Goal: Task Accomplishment & Management: Manage account settings

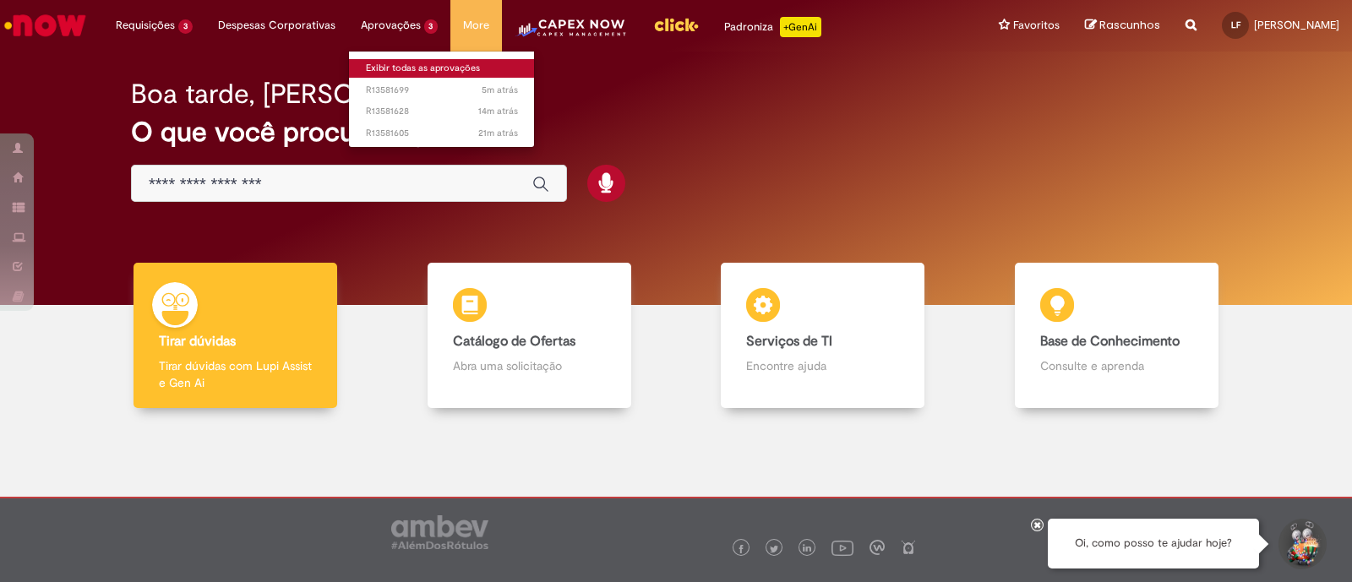
click at [386, 68] on link "Exibir todas as aprovações" at bounding box center [442, 68] width 186 height 19
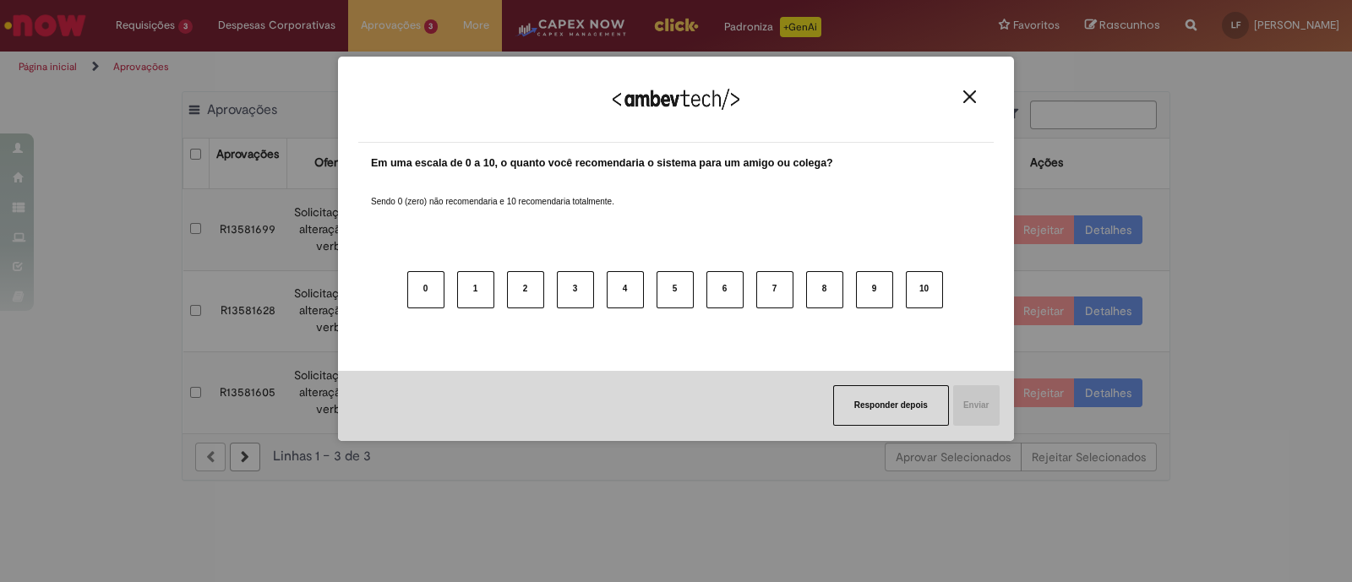
click at [970, 91] on img "Close" at bounding box center [970, 96] width 13 height 13
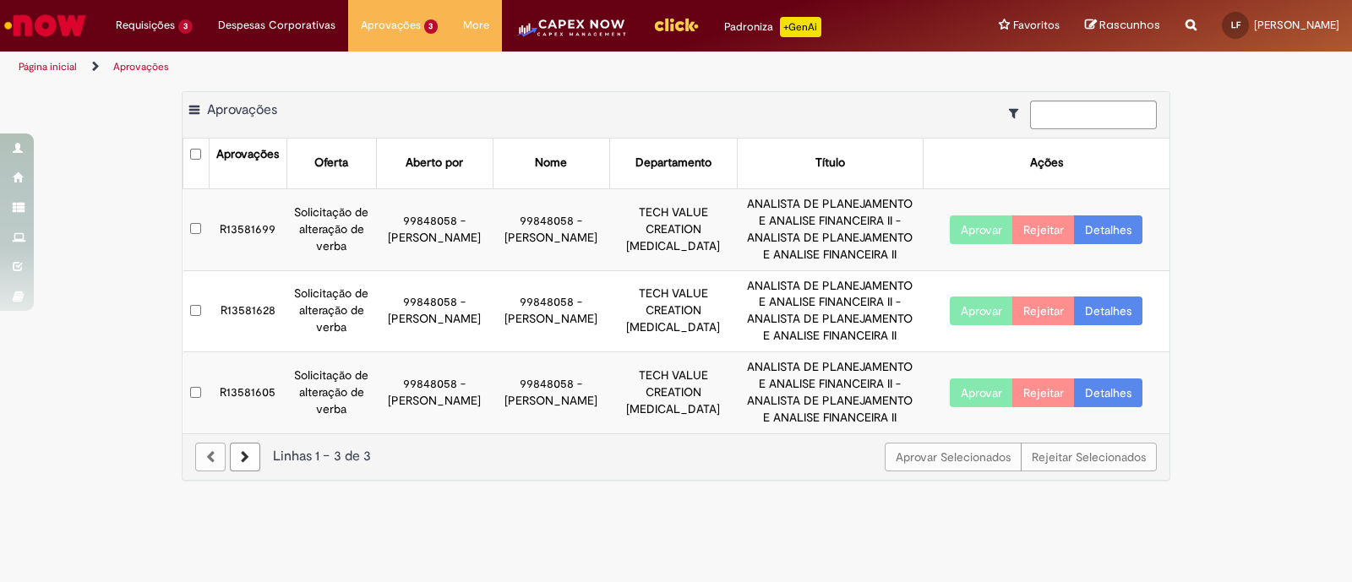
click at [971, 225] on button "Aprovar" at bounding box center [981, 230] width 63 height 29
click at [964, 314] on button "Aprovar" at bounding box center [981, 311] width 63 height 29
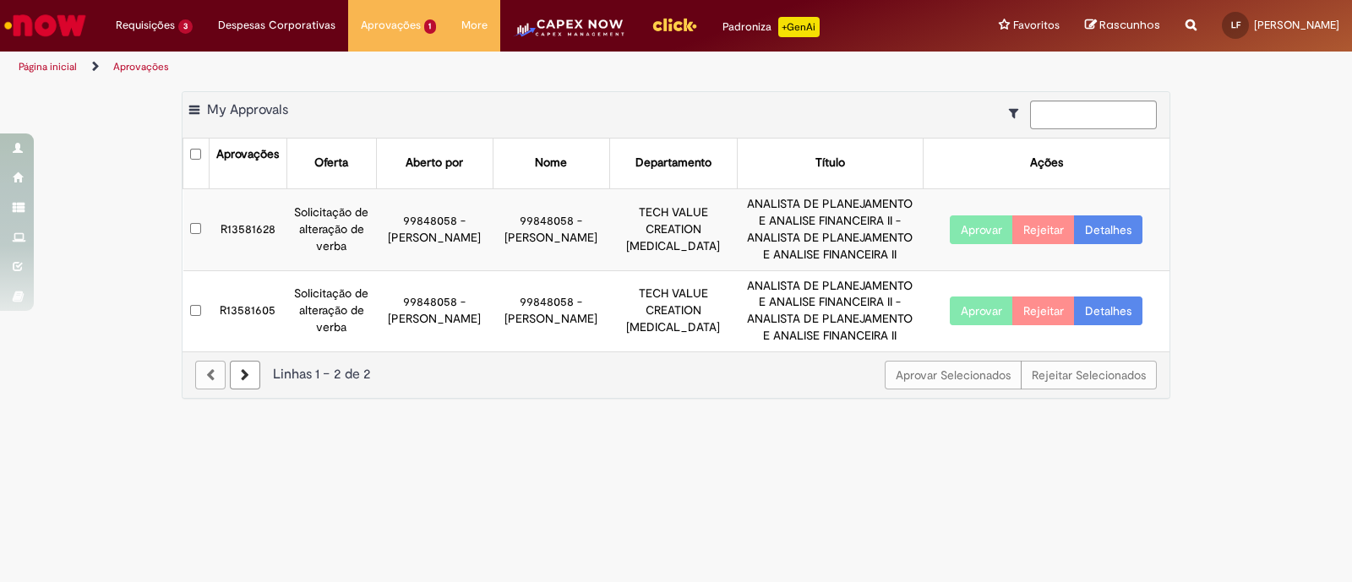
click at [979, 391] on div "Aprovar Selecionados Rejeitar Selecionados Linhas 1 − 2 de 2" at bounding box center [676, 375] width 987 height 46
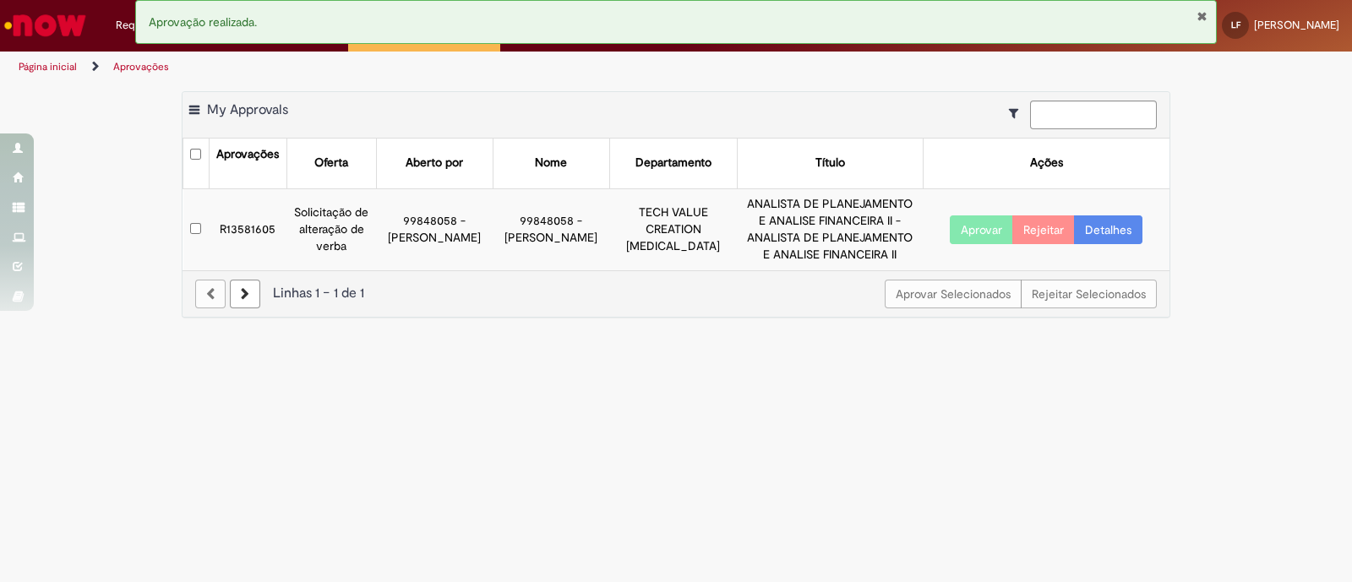
click at [975, 311] on div "Aprovar Selecionados Rejeitar Selecionados Linhas 1 − 1 de 1" at bounding box center [676, 293] width 987 height 46
click at [974, 234] on button "Aprovar" at bounding box center [981, 230] width 63 height 29
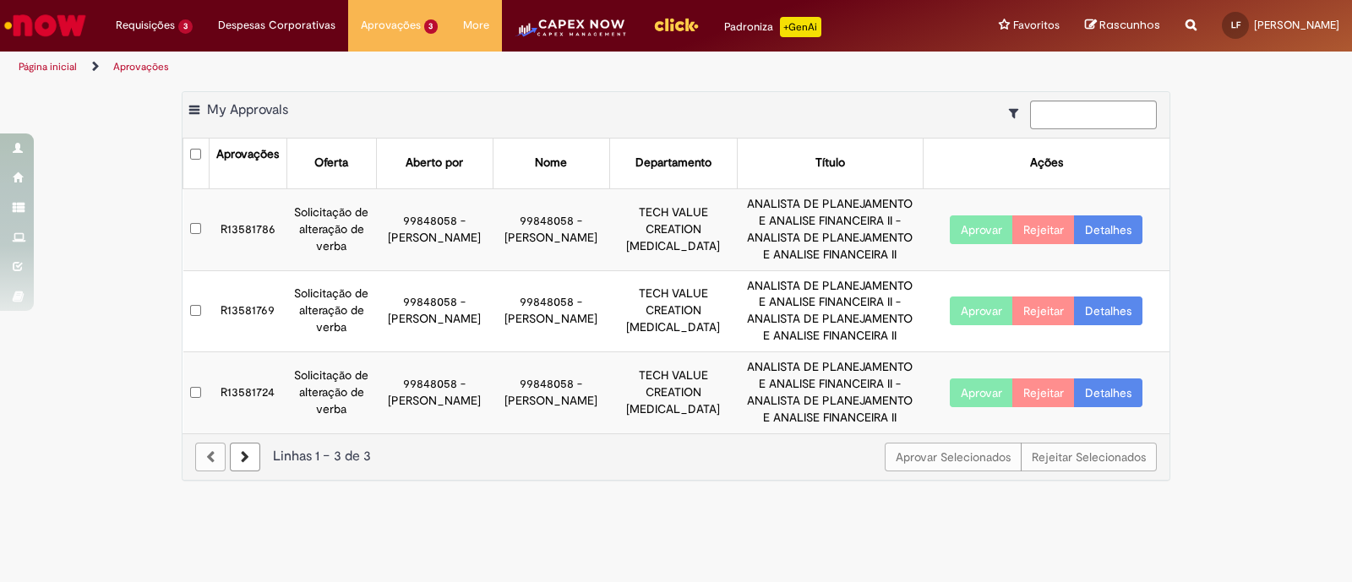
click at [979, 221] on button "Aprovar" at bounding box center [981, 230] width 63 height 29
click at [971, 310] on button "Aprovar" at bounding box center [981, 311] width 63 height 29
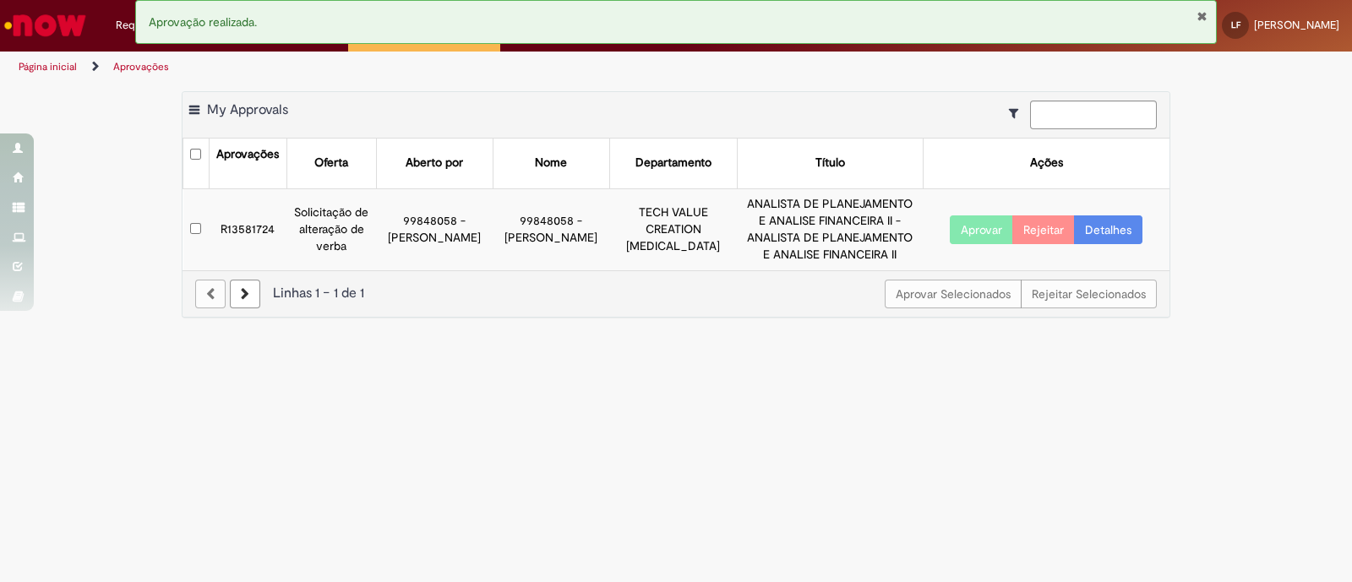
click at [972, 234] on button "Aprovar" at bounding box center [981, 230] width 63 height 29
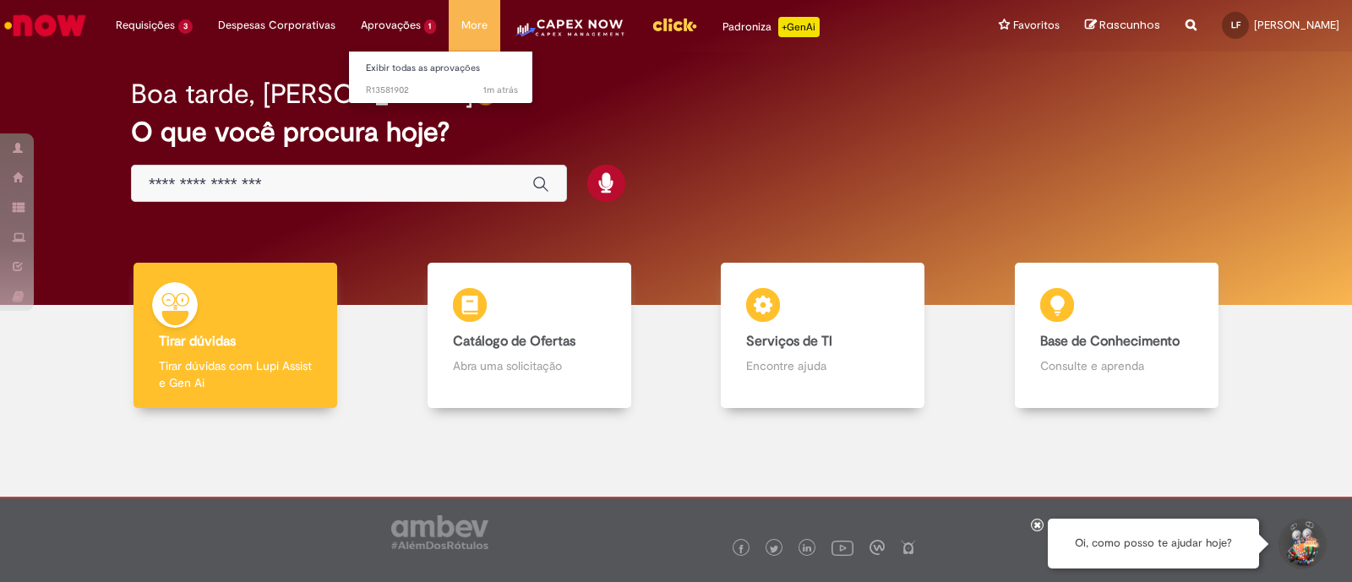
click at [385, 99] on ul "Exibir todas as aprovações 1m atrás 1m atrás R13581902" at bounding box center [441, 77] width 186 height 53
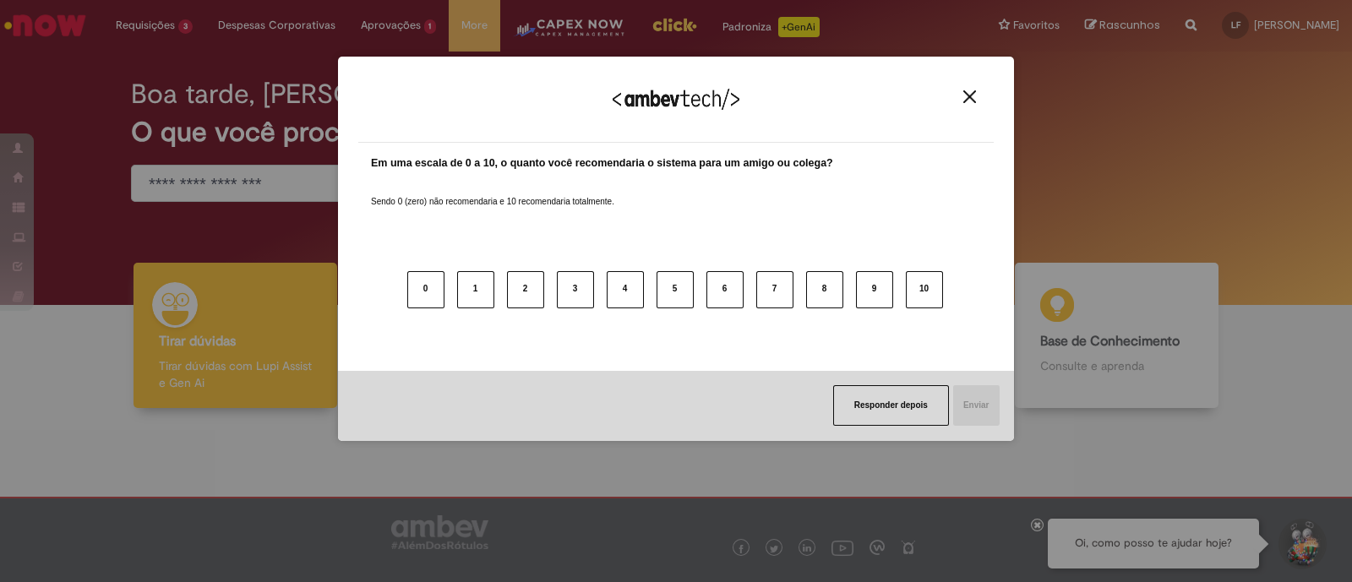
click at [971, 100] on img "Close" at bounding box center [970, 96] width 13 height 13
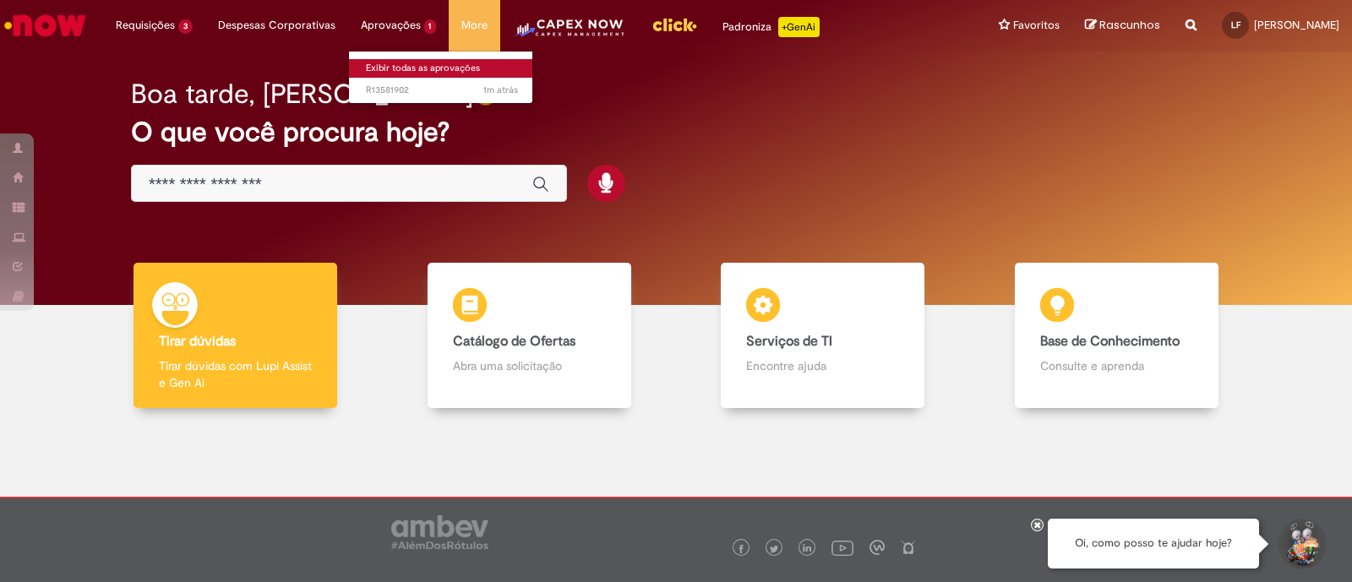
click at [380, 71] on link "Exibir todas as aprovações" at bounding box center [442, 68] width 186 height 19
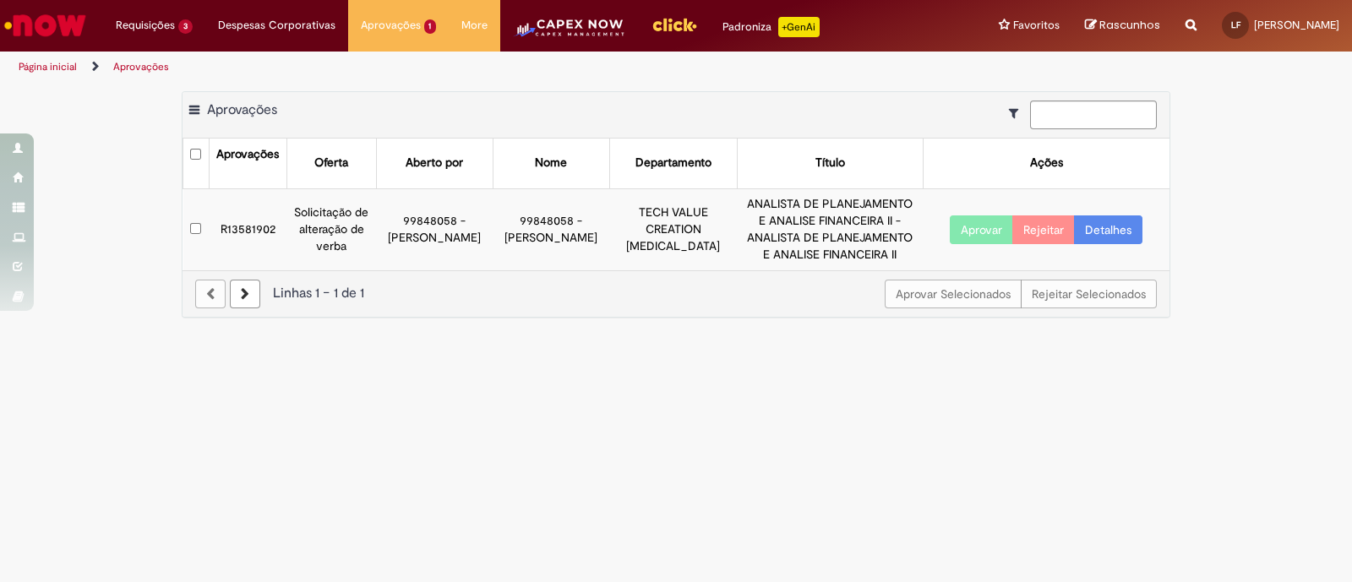
click at [979, 235] on button "Aprovar" at bounding box center [981, 230] width 63 height 29
